Goal: Information Seeking & Learning: Understand process/instructions

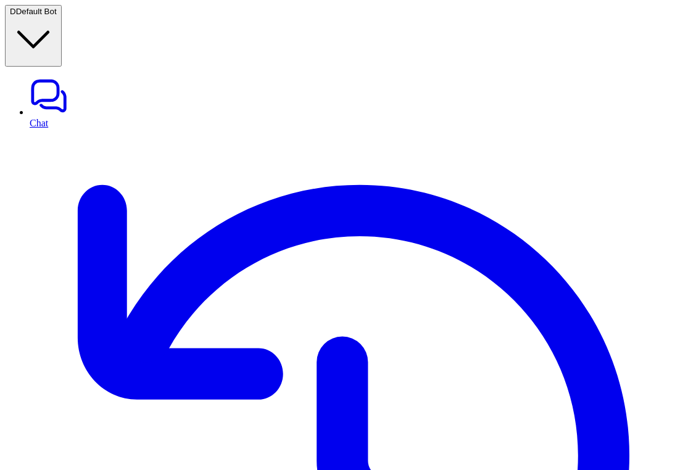
scroll to position [1339, 0]
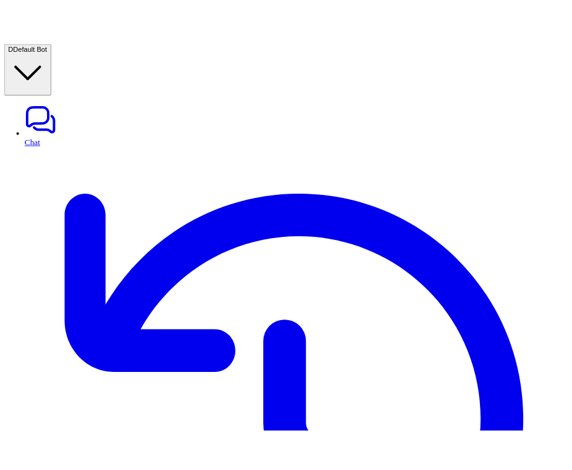
scroll to position [1339, 0]
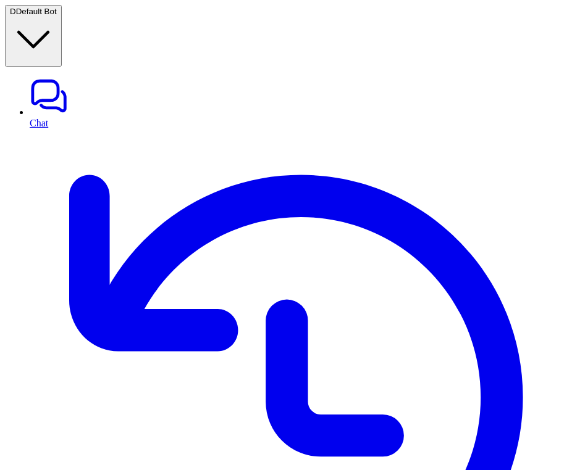
type textarea "**********"
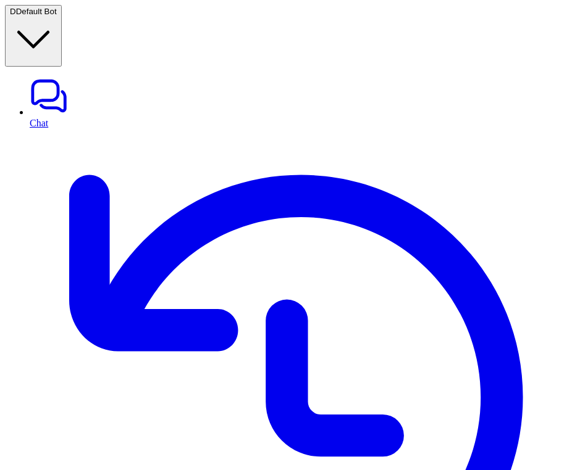
paste div
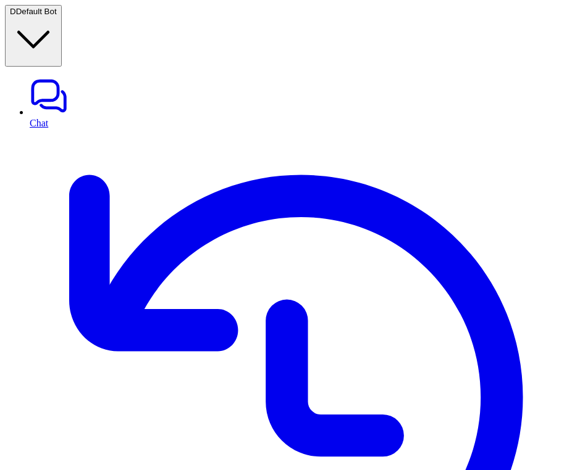
copy div "How to onboarding a new aircraft? D"
paste div
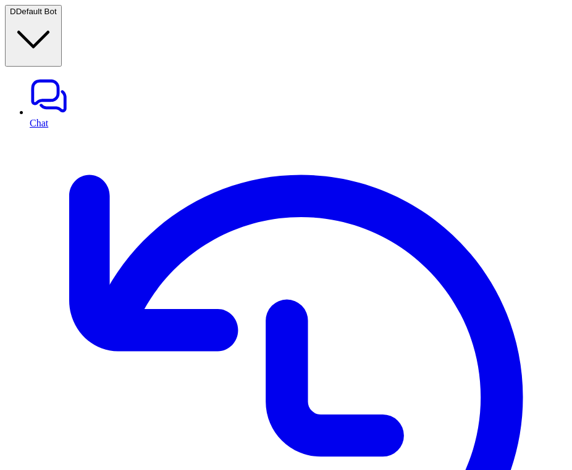
copy div "How to onboarding a new aircraft? D"
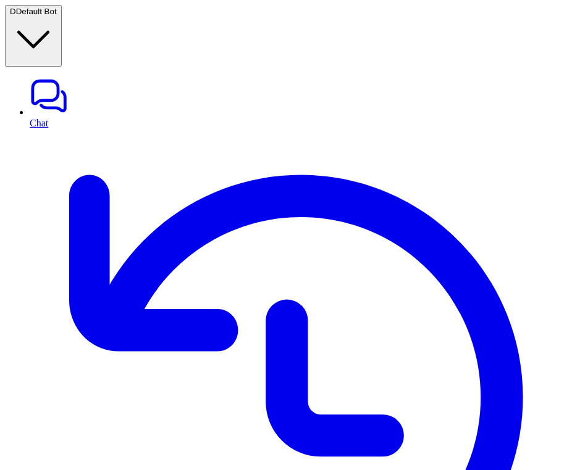
scroll to position [355, 0]
copy div "How to onboarding a new aircraft? D"
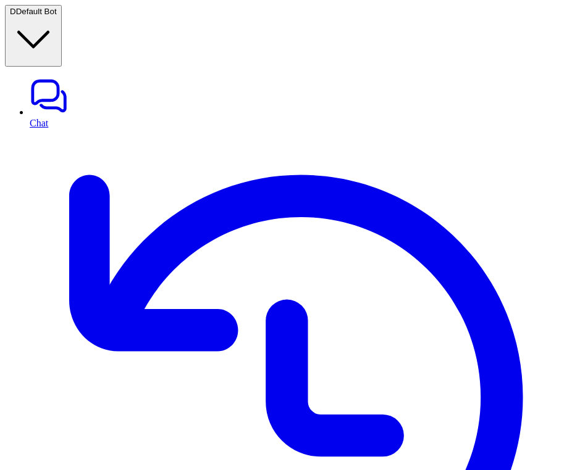
copy div "How to onboarding a new aircraft? D"
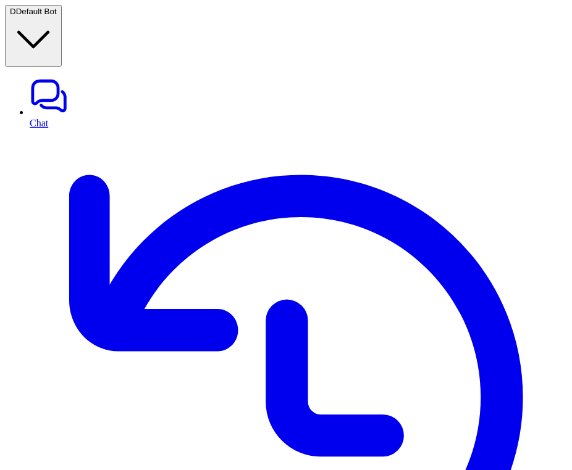
scroll to position [811, 0]
copy div "How to onboarding a new aircraft? D"
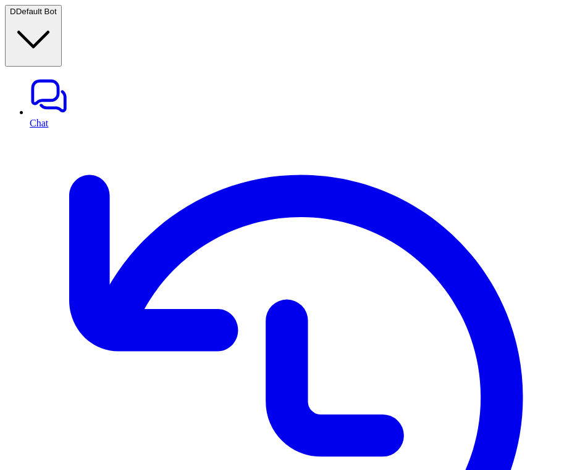
copy div "How to onboarding a new aircraft? D"
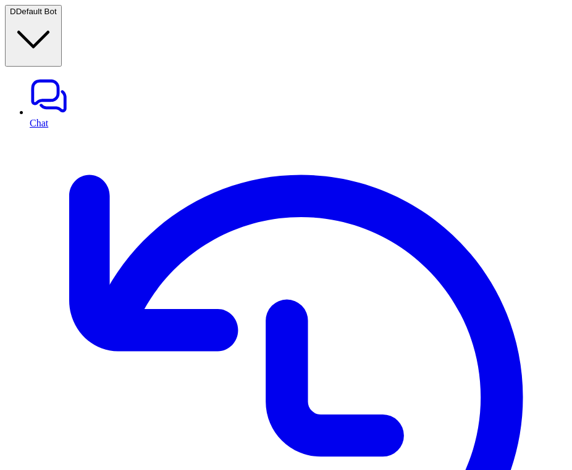
copy div "How to onboarding a new aircraft? D"
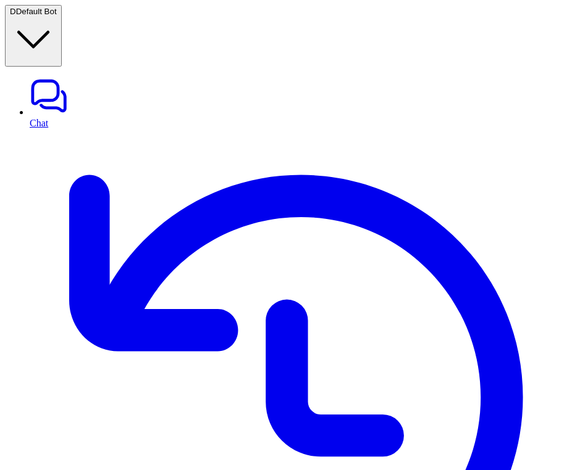
copy div "How to onboarding a new aircraft? D"
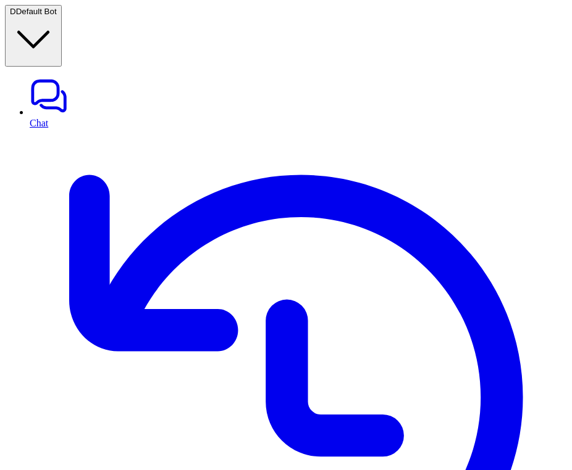
copy div "How to onboarding a new aircraft? D"
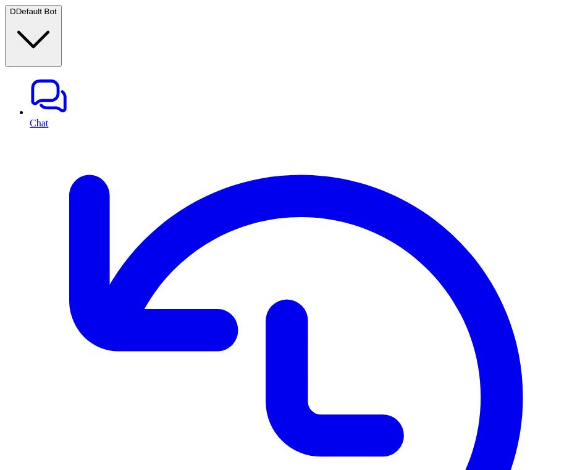
scroll to position [1557, 0]
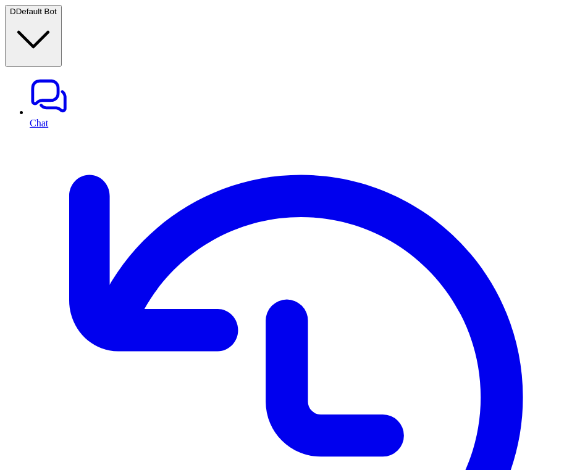
copy div "Are your products tested for heavy metals, pesticides, and microbes? D"
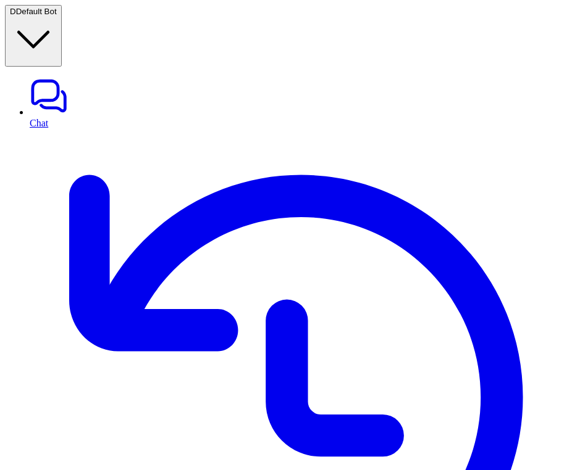
scroll to position [2725, 0]
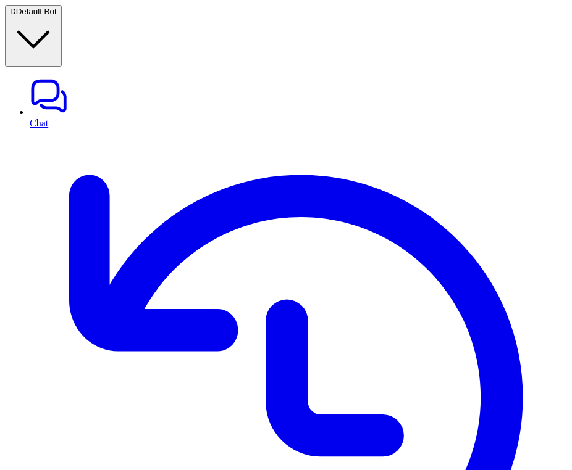
paste div
click at [80, 129] on link "History" at bounding box center [298, 404] width 537 height 550
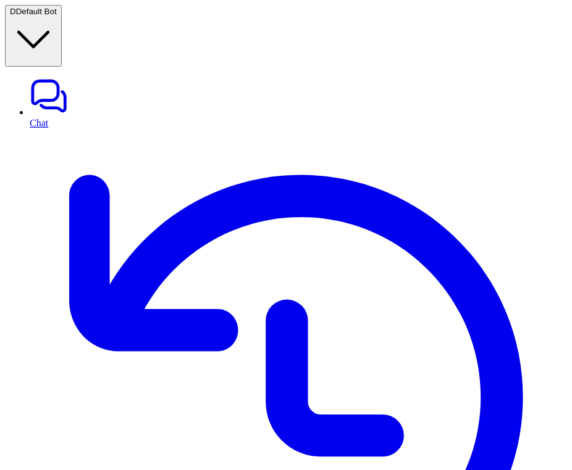
paste div
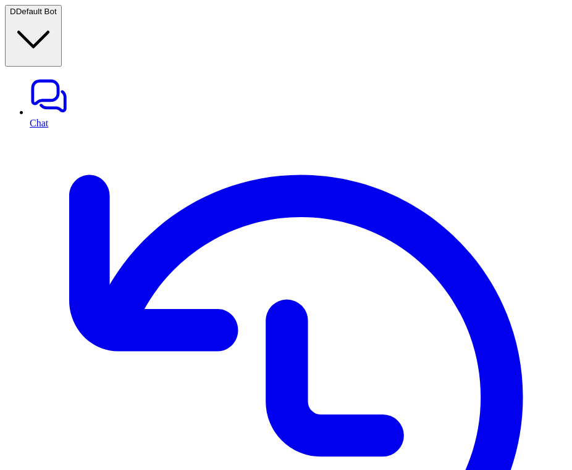
scroll to position [72, 0]
copy div "Are your products tested for heavy metals, pesticides, and microbes? D"
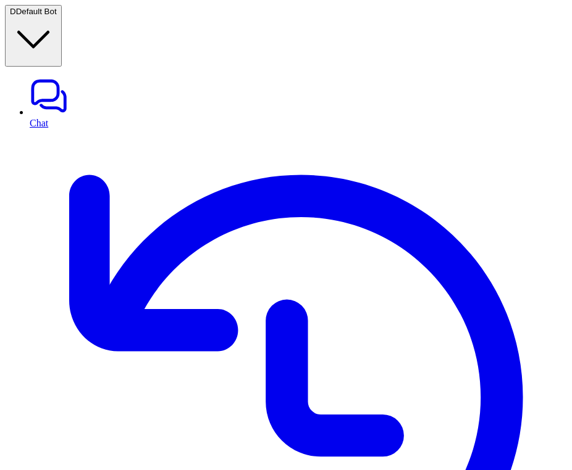
scroll to position [72, 0]
copy div "Are your products tested for heavy metals, pesticides, and microbes? D"
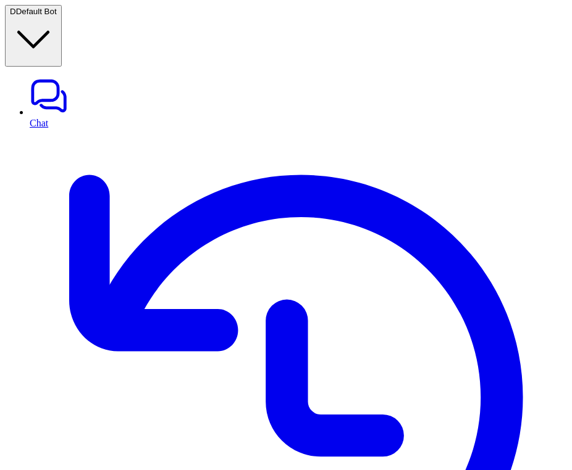
paste div
type textarea "**********"
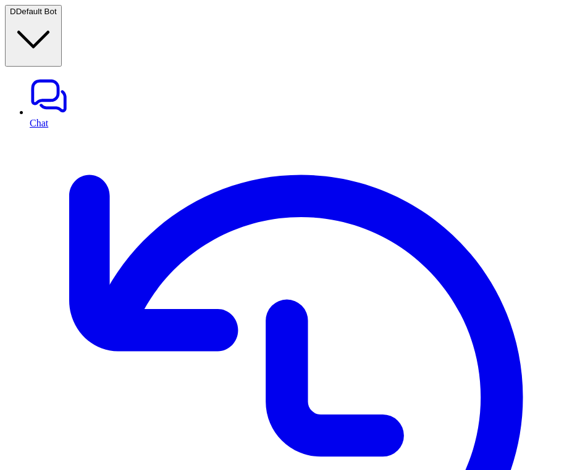
copy div "Are your products tested for heavy metals, pesticides, and microbes? D"
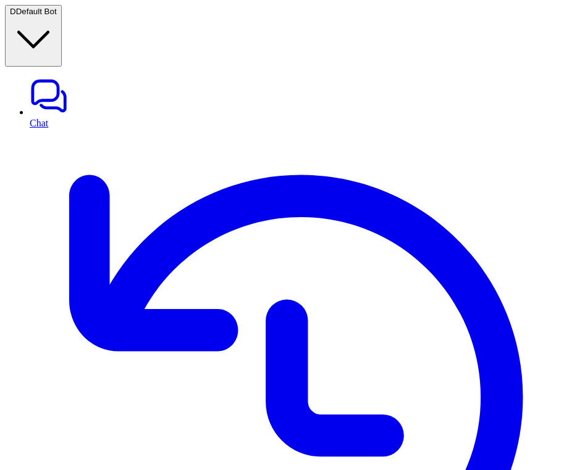
copy div "Are your products tested for heavy metals, pesticides, and microbes? D"
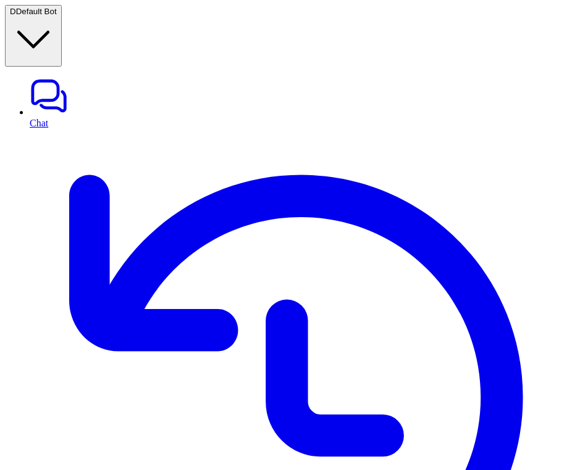
scroll to position [1350, 0]
copy div "how ml powers daily tools? D"
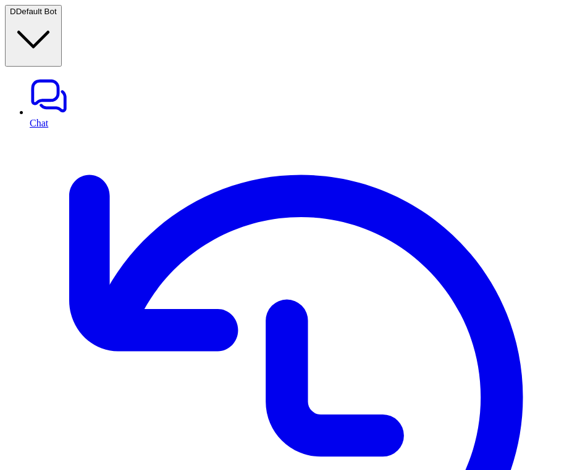
copy div "How to onboarding a new aircraft? D"
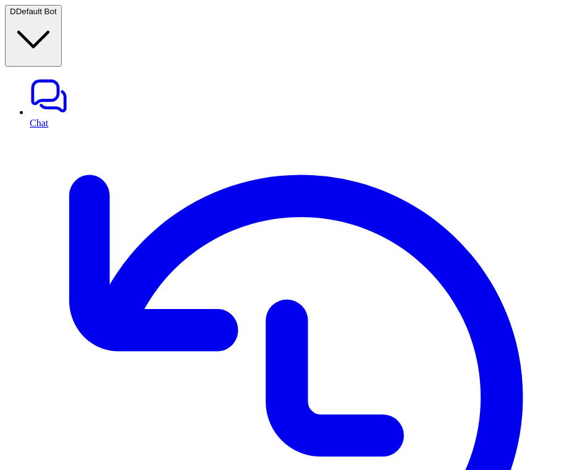
copy div "How to onboarding a new aircraft? D"
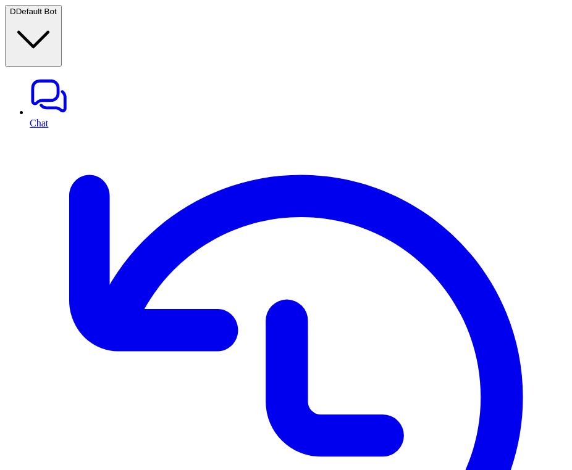
scroll to position [1879, 0]
copy div "How to onboarding a new aircraft? D"
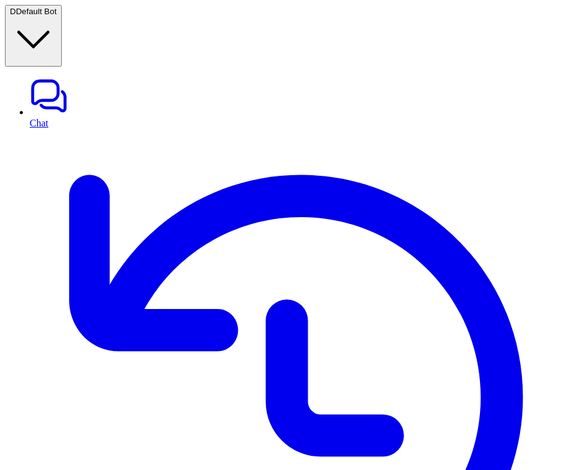
copy p "onboarding"
copy div "How to onboarding a new aircraft? D"
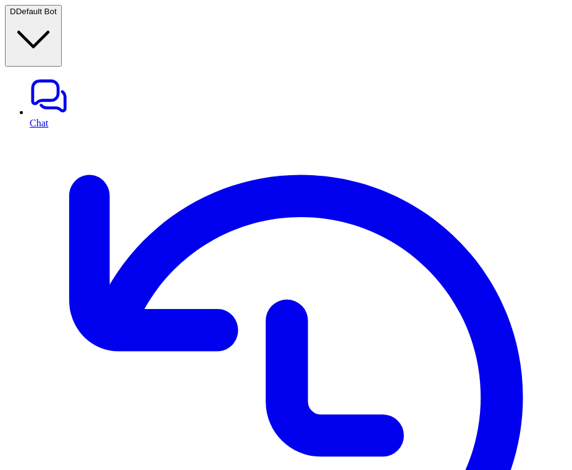
copy div "How to onboarding a new aircraft? D"
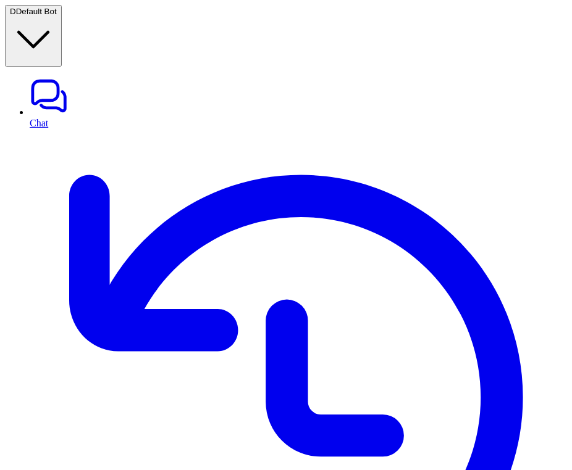
paste div
